Goal: Entertainment & Leisure: Consume media (video, audio)

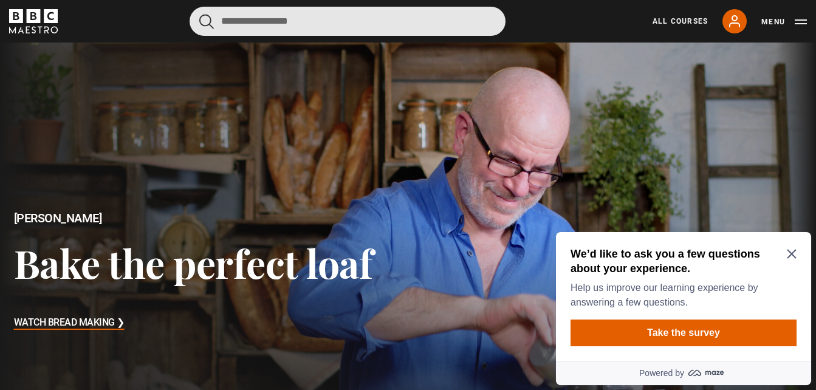
click at [236, 16] on input "Search" at bounding box center [348, 21] width 316 height 29
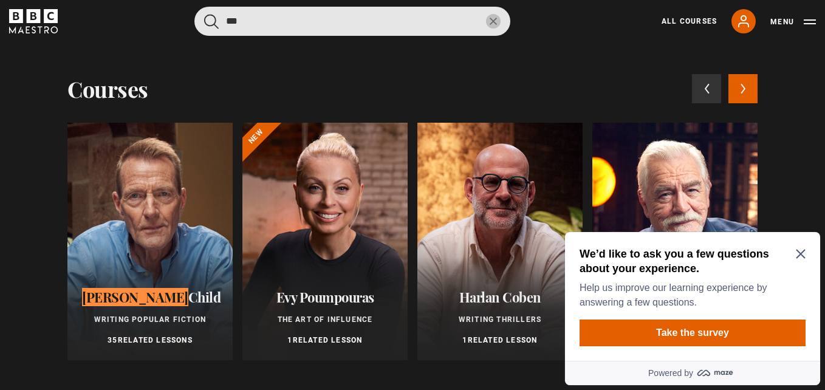
type input "***"
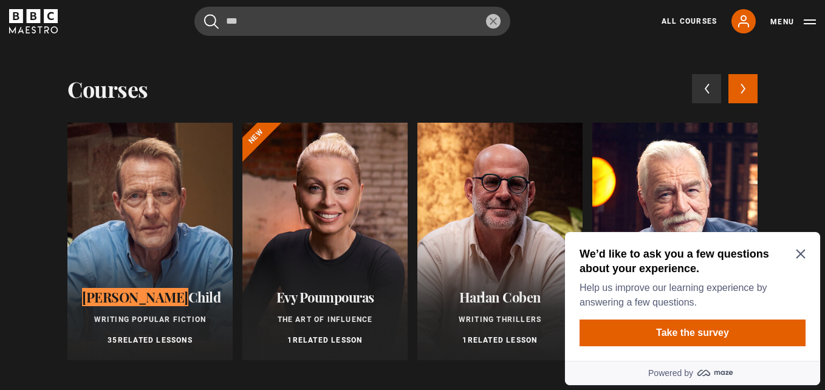
click at [797, 250] on icon "Close Maze Prompt" at bounding box center [800, 254] width 9 height 9
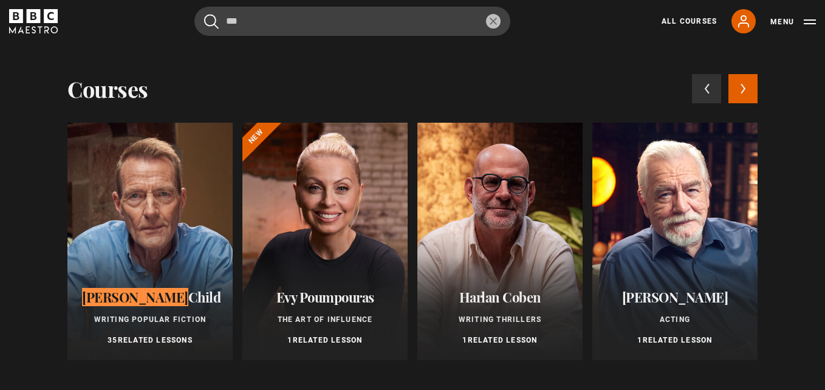
click at [175, 243] on div at bounding box center [149, 242] width 165 height 238
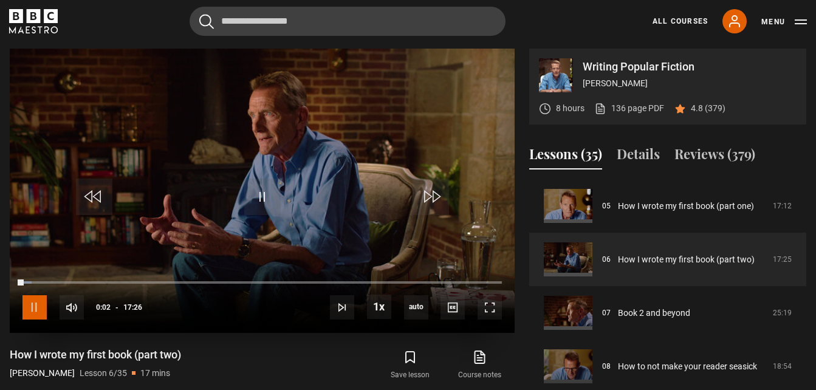
click at [36, 308] on span "Video Player" at bounding box center [34, 307] width 24 height 24
click at [489, 308] on span "Video Player" at bounding box center [490, 307] width 24 height 24
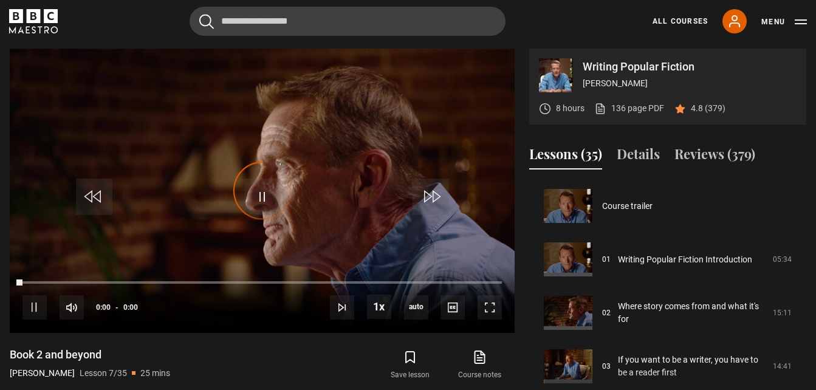
scroll to position [321, 0]
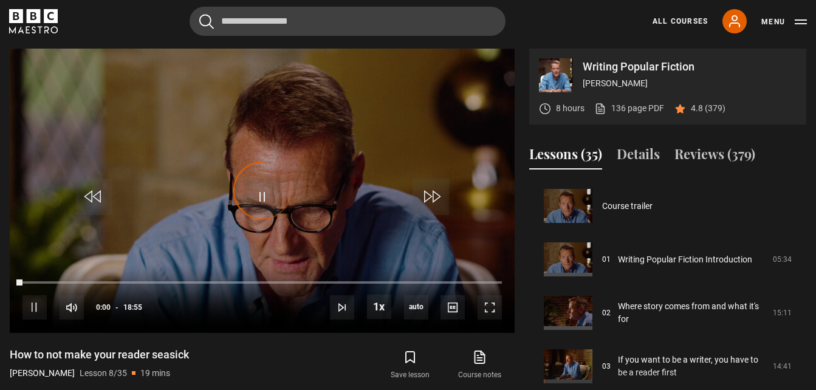
scroll to position [374, 0]
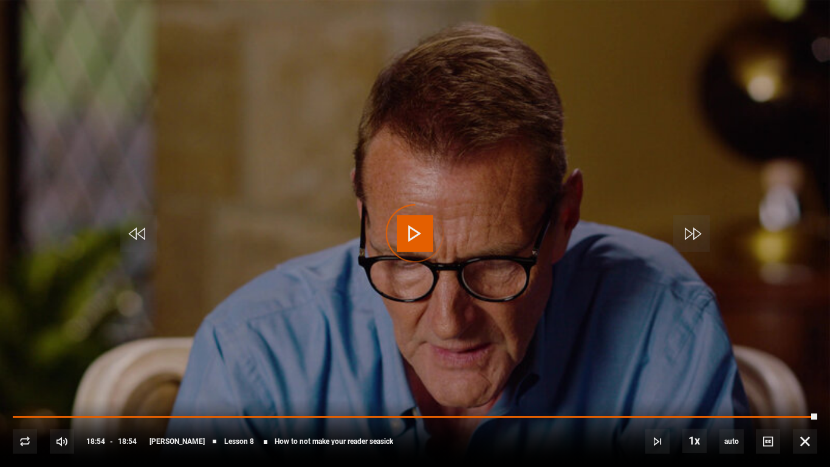
click at [402, 237] on div "Video Player is loading." at bounding box center [415, 233] width 61 height 61
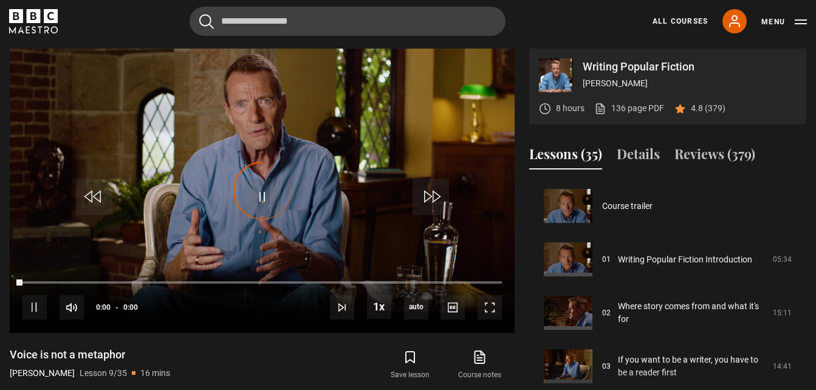
scroll to position [428, 0]
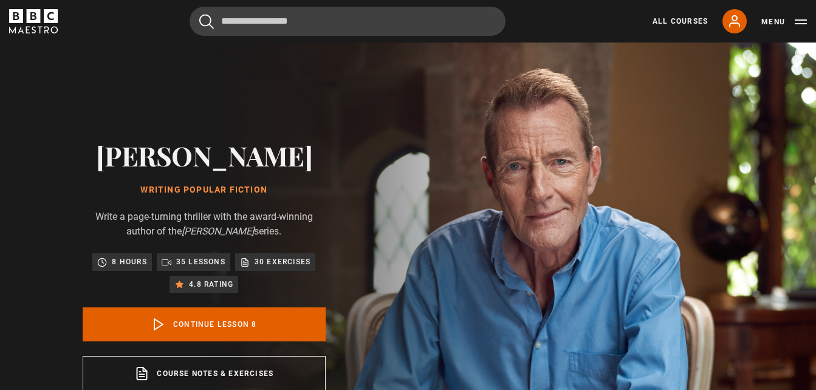
scroll to position [374, 0]
